Goal: Entertainment & Leisure: Consume media (video, audio)

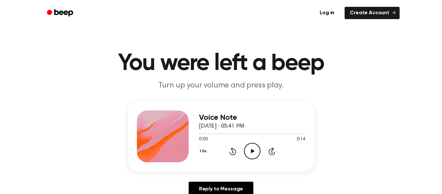
click at [253, 147] on icon "Play Audio" at bounding box center [252, 151] width 16 height 16
click at [253, 147] on icon "Pause Audio" at bounding box center [252, 151] width 16 height 16
click at [253, 147] on icon "Play Audio" at bounding box center [252, 151] width 16 height 16
click at [253, 147] on icon "Pause Audio" at bounding box center [252, 151] width 16 height 16
click at [249, 150] on icon "Play Audio" at bounding box center [252, 151] width 16 height 16
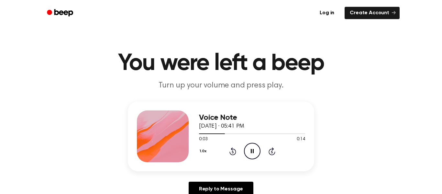
click at [256, 152] on icon "Pause Audio" at bounding box center [252, 151] width 16 height 16
click at [252, 149] on icon "Play Audio" at bounding box center [252, 151] width 16 height 16
click at [254, 151] on icon "Pause Audio" at bounding box center [252, 151] width 16 height 16
click at [252, 145] on icon "Play Audio" at bounding box center [252, 151] width 16 height 16
click at [255, 151] on icon "Pause Audio" at bounding box center [252, 151] width 16 height 16
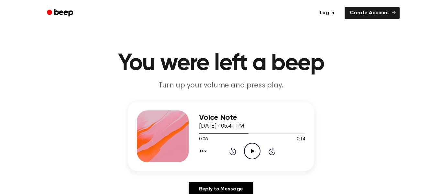
click at [235, 155] on div "1.0x Rewind 5 seconds Play Audio Skip 5 seconds" at bounding box center [252, 151] width 106 height 16
click at [234, 156] on div "1.0x Rewind 5 seconds Play Audio Skip 5 seconds" at bounding box center [252, 151] width 106 height 16
click at [232, 152] on icon at bounding box center [233, 151] width 2 height 3
click at [250, 154] on icon "Play Audio" at bounding box center [252, 151] width 16 height 16
click at [254, 155] on icon "Pause Audio" at bounding box center [252, 151] width 16 height 16
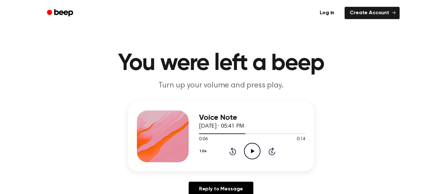
click at [235, 154] on icon at bounding box center [232, 151] width 7 height 8
click at [250, 145] on icon "Play Audio" at bounding box center [252, 151] width 16 height 16
click at [249, 150] on icon "Pause Audio" at bounding box center [252, 151] width 16 height 16
click at [232, 152] on icon at bounding box center [233, 151] width 2 height 3
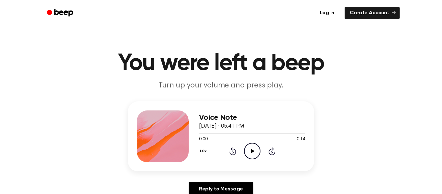
click at [255, 146] on icon "Play Audio" at bounding box center [252, 151] width 16 height 16
click at [251, 153] on icon at bounding box center [252, 151] width 3 height 4
click at [232, 152] on icon at bounding box center [233, 151] width 2 height 3
click at [249, 152] on icon "Play Audio" at bounding box center [252, 151] width 16 height 16
click at [254, 156] on icon "Pause Audio" at bounding box center [252, 151] width 16 height 16
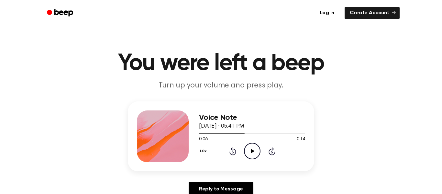
click at [251, 155] on icon "Play Audio" at bounding box center [252, 151] width 16 height 16
click at [257, 150] on icon "Pause Audio" at bounding box center [252, 151] width 16 height 16
click at [232, 152] on icon at bounding box center [233, 151] width 2 height 3
click at [251, 153] on icon "Play Audio" at bounding box center [252, 151] width 16 height 16
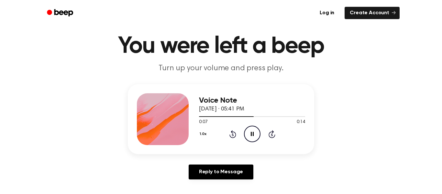
scroll to position [23, 0]
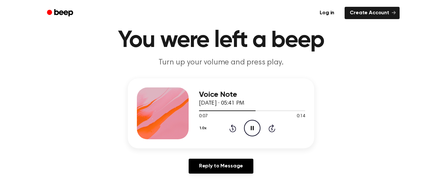
click at [253, 129] on icon at bounding box center [252, 128] width 3 height 4
click at [251, 133] on icon "Play Audio" at bounding box center [252, 128] width 16 height 16
click at [252, 128] on icon "Pause Audio" at bounding box center [252, 128] width 16 height 16
click at [254, 129] on icon "Play Audio" at bounding box center [252, 128] width 16 height 16
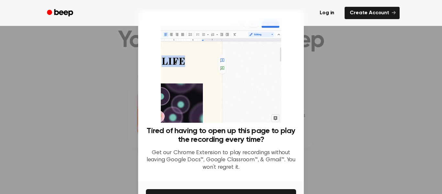
click at [354, 91] on div at bounding box center [221, 97] width 442 height 194
click at [396, 92] on div at bounding box center [221, 97] width 442 height 194
click at [315, 44] on div at bounding box center [221, 97] width 442 height 194
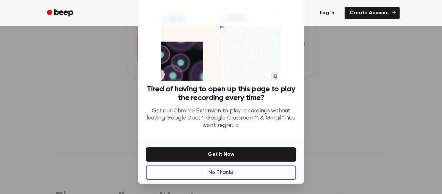
scroll to position [93, 0]
click at [285, 172] on button "No Thanks" at bounding box center [221, 172] width 150 height 14
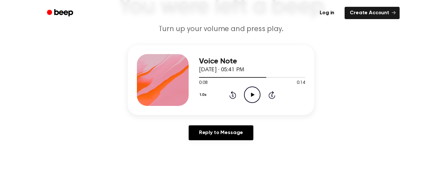
scroll to position [38, 0]
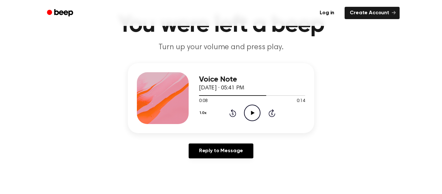
click at [252, 116] on icon "Play Audio" at bounding box center [252, 112] width 16 height 16
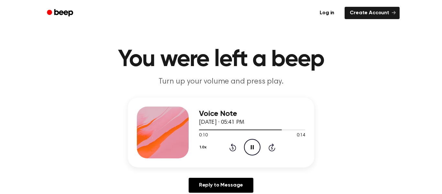
scroll to position [4, 0]
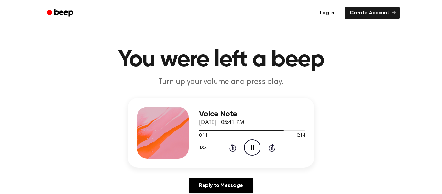
click at [235, 145] on icon "Rewind 5 seconds" at bounding box center [232, 147] width 7 height 8
click at [246, 130] on div at bounding box center [245, 130] width 93 height 1
click at [232, 148] on icon at bounding box center [233, 148] width 2 height 3
click at [247, 146] on icon "Pause Audio" at bounding box center [252, 147] width 16 height 16
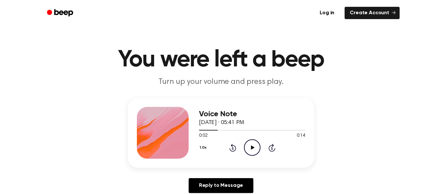
click at [255, 149] on icon "Play Audio" at bounding box center [252, 147] width 16 height 16
click at [255, 156] on div "Voice Note [DATE] · 05:41 PM 0:08 0:14 Your browser does not support the [objec…" at bounding box center [252, 133] width 106 height 52
click at [253, 156] on div "Voice Note [DATE] · 05:41 PM 0:09 0:14 Your browser does not support the [objec…" at bounding box center [252, 133] width 106 height 52
click at [255, 153] on icon "Pause Audio" at bounding box center [252, 147] width 16 height 16
click at [252, 149] on icon "Play Audio" at bounding box center [252, 147] width 16 height 16
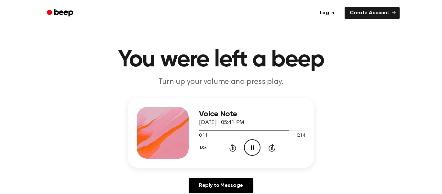
click at [252, 151] on icon "Pause Audio" at bounding box center [252, 147] width 16 height 16
click at [233, 148] on icon at bounding box center [233, 148] width 2 height 3
click at [252, 144] on icon "Play Audio" at bounding box center [252, 147] width 16 height 16
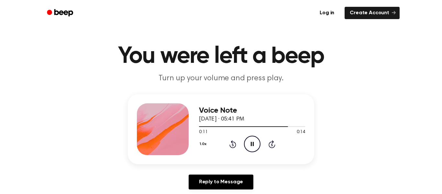
scroll to position [8, 0]
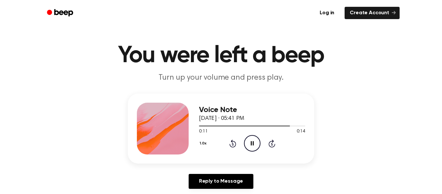
click at [247, 148] on icon "Pause Audio" at bounding box center [252, 143] width 16 height 16
click at [232, 143] on icon at bounding box center [233, 144] width 2 height 3
click at [250, 146] on icon "Play Audio" at bounding box center [252, 143] width 16 height 16
click at [252, 143] on icon "Pause Audio" at bounding box center [252, 143] width 16 height 16
click at [262, 139] on div "1.0x Rewind 5 seconds Play Audio Skip 5 seconds" at bounding box center [252, 143] width 106 height 16
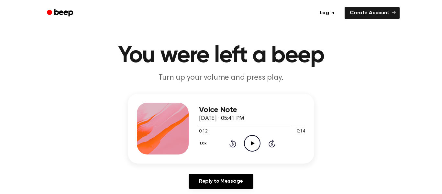
click at [232, 144] on icon "Rewind 5 seconds" at bounding box center [232, 143] width 7 height 8
click at [253, 143] on icon at bounding box center [253, 143] width 4 height 4
click at [258, 142] on icon "Pause Audio" at bounding box center [252, 143] width 16 height 16
